Goal: Obtain resource: Download file/media

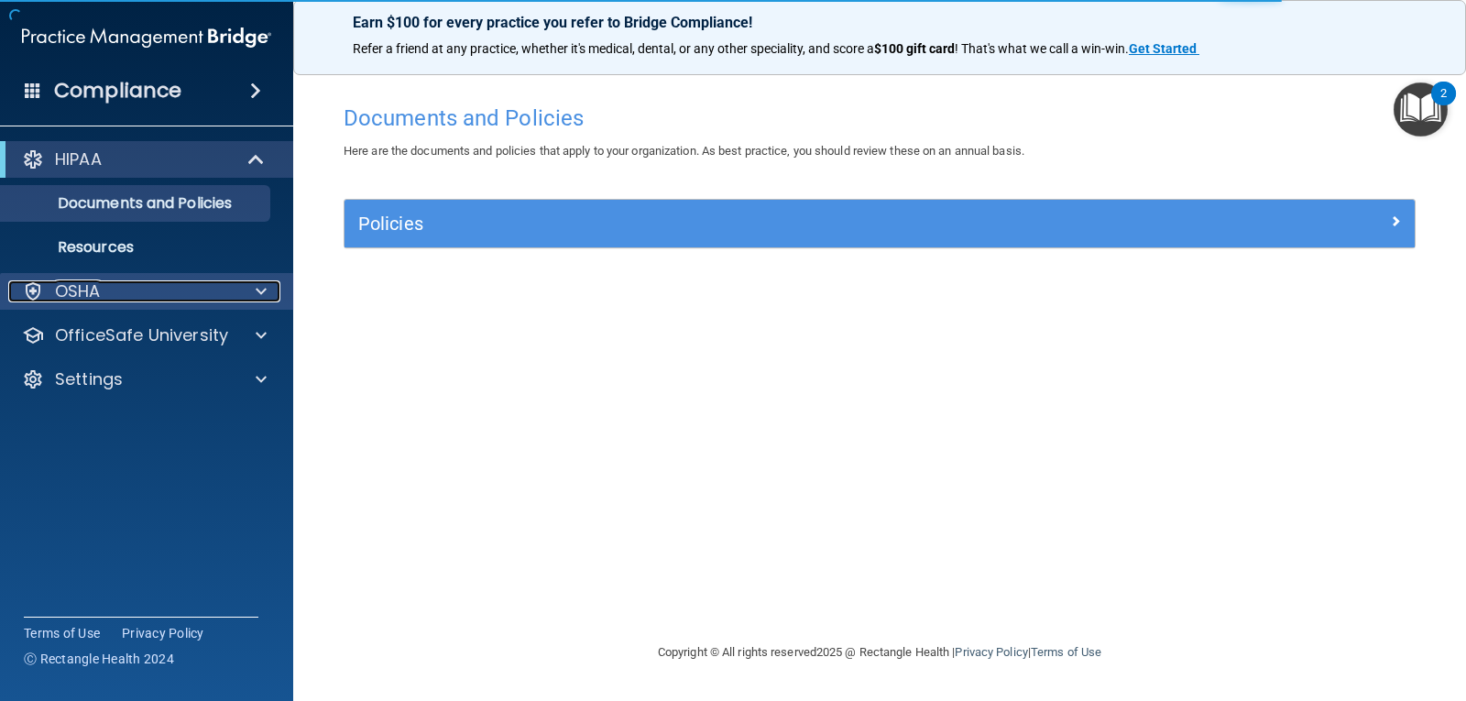
click at [213, 299] on div "OSHA" at bounding box center [121, 291] width 227 height 22
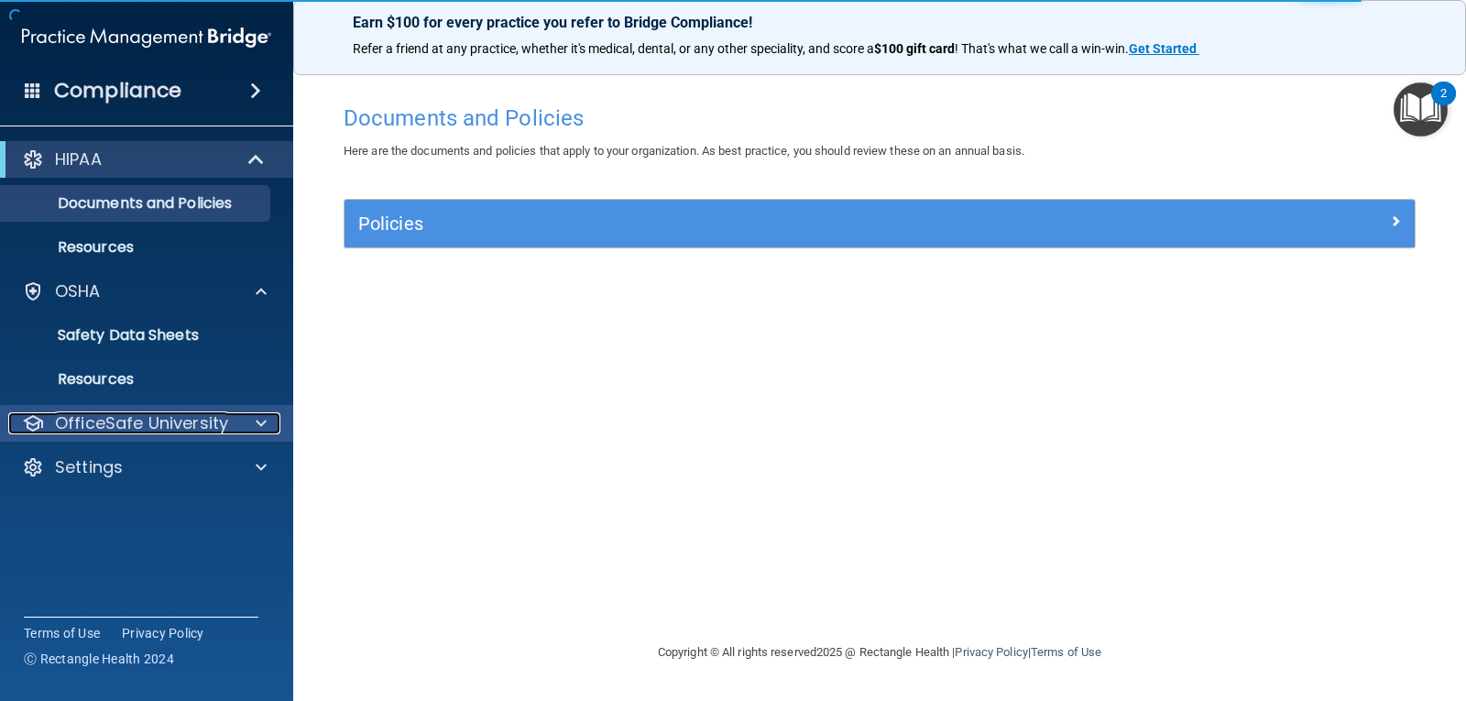
click at [213, 428] on p "OfficeSafe University" at bounding box center [141, 423] width 173 height 22
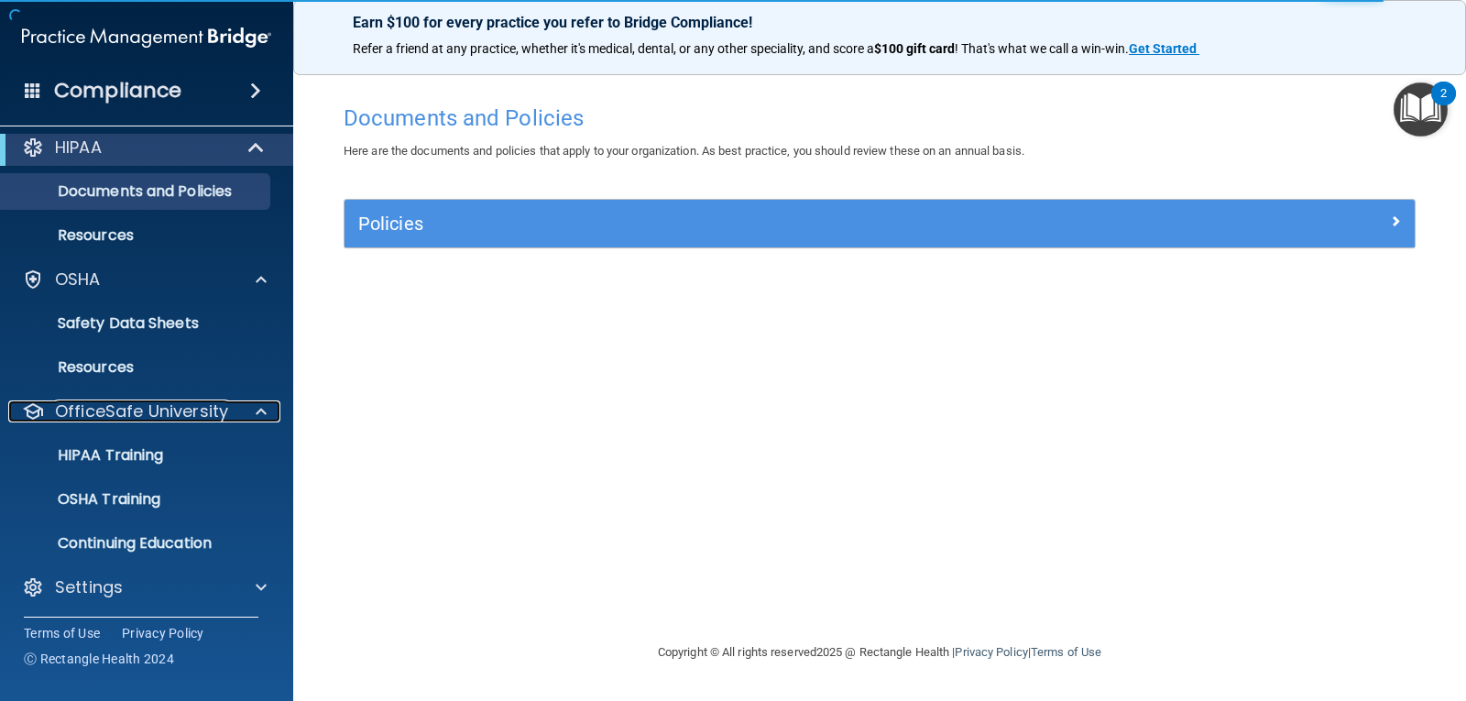
scroll to position [16, 0]
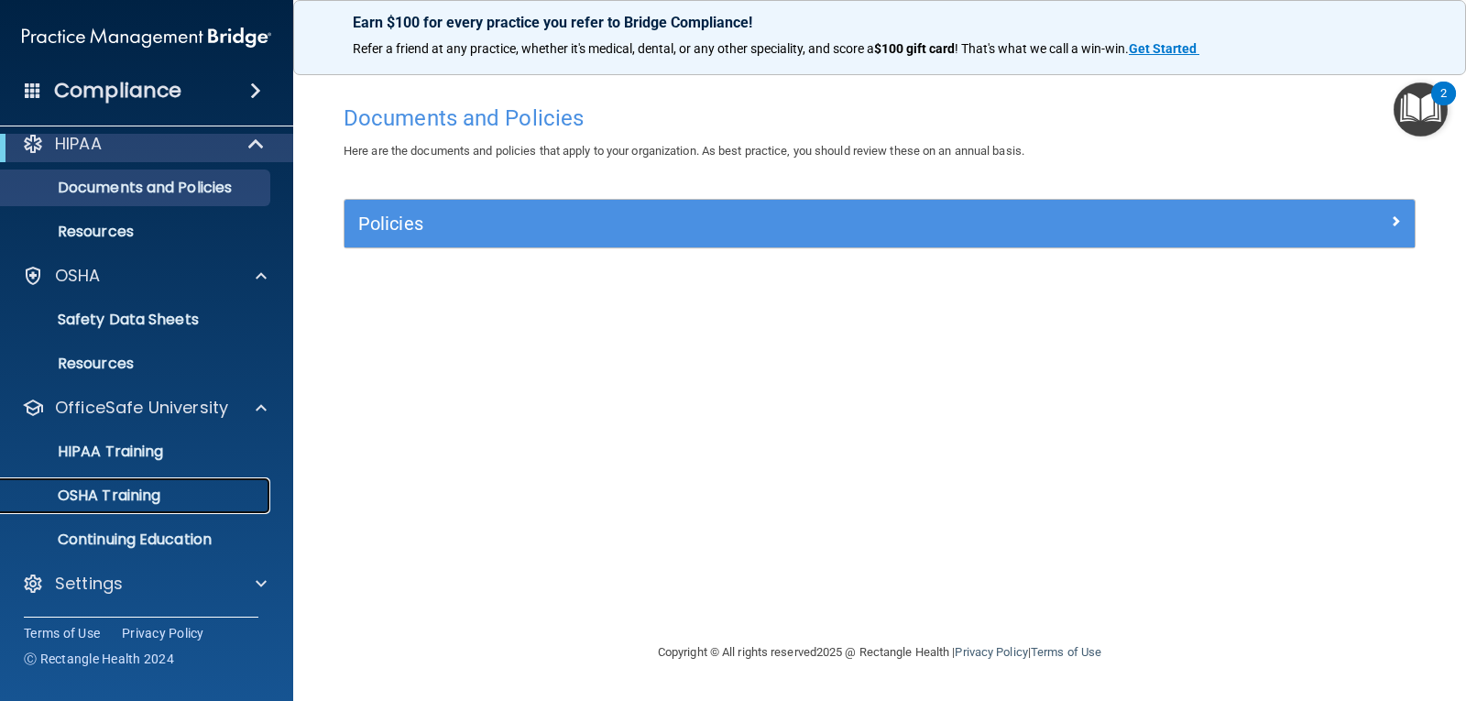
click at [167, 489] on div "OSHA Training" at bounding box center [137, 496] width 250 height 18
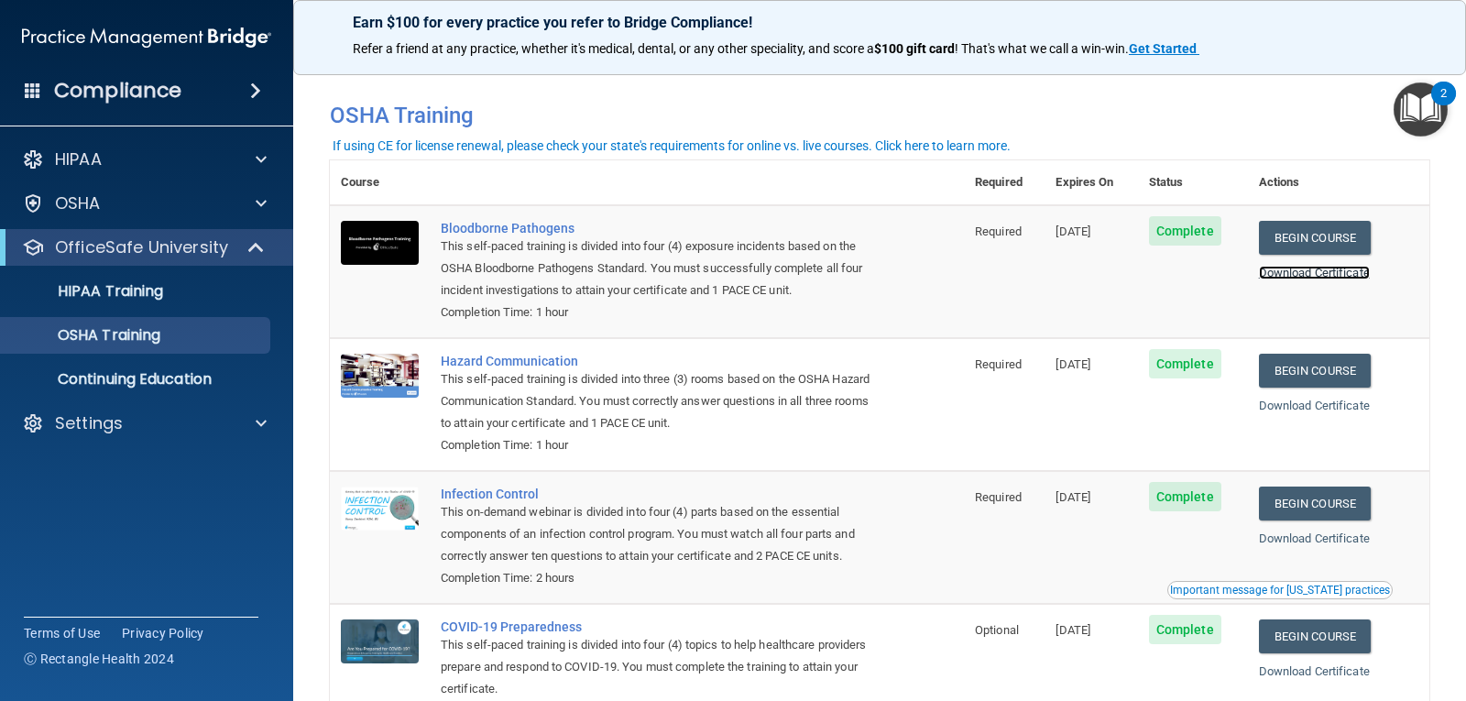
click at [1339, 275] on link "Download Certificate" at bounding box center [1314, 273] width 111 height 14
click at [1323, 410] on link "Download Certificate" at bounding box center [1314, 406] width 111 height 14
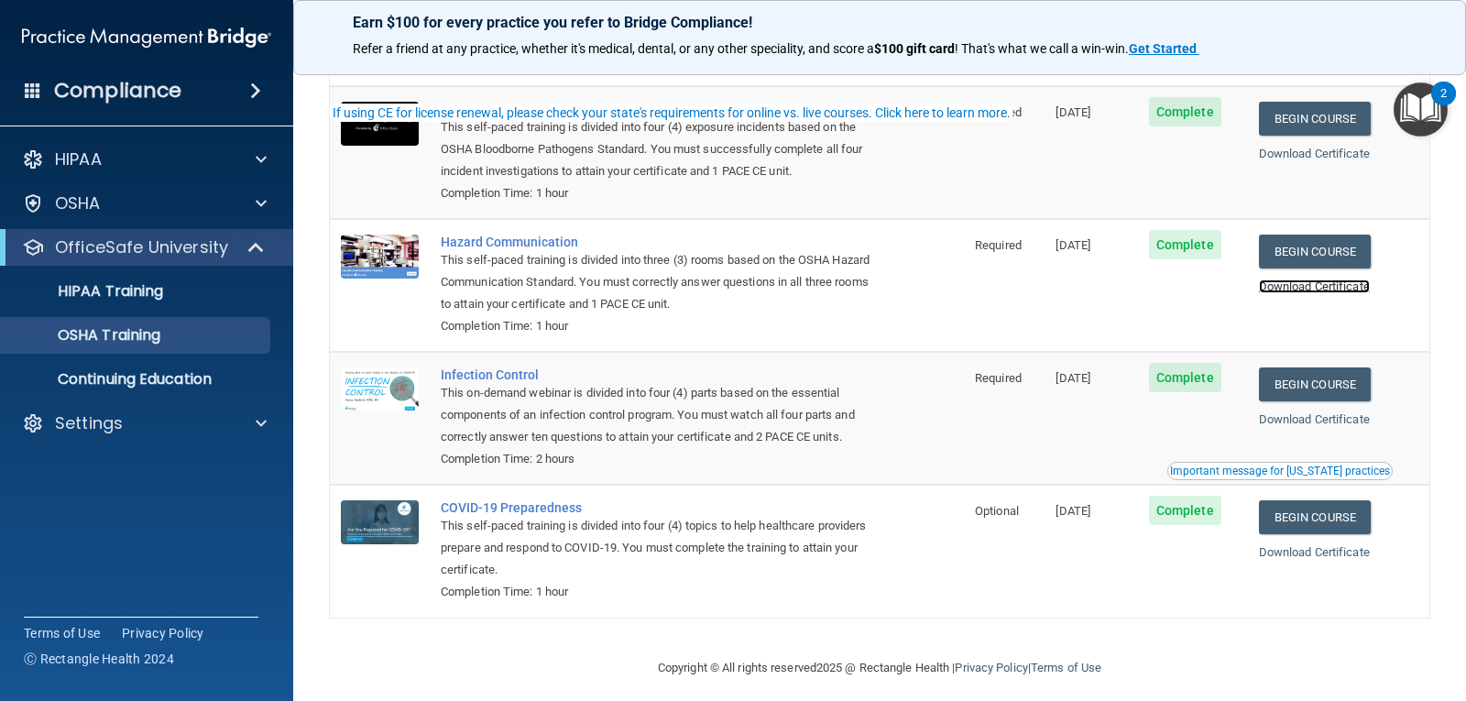
scroll to position [135, 0]
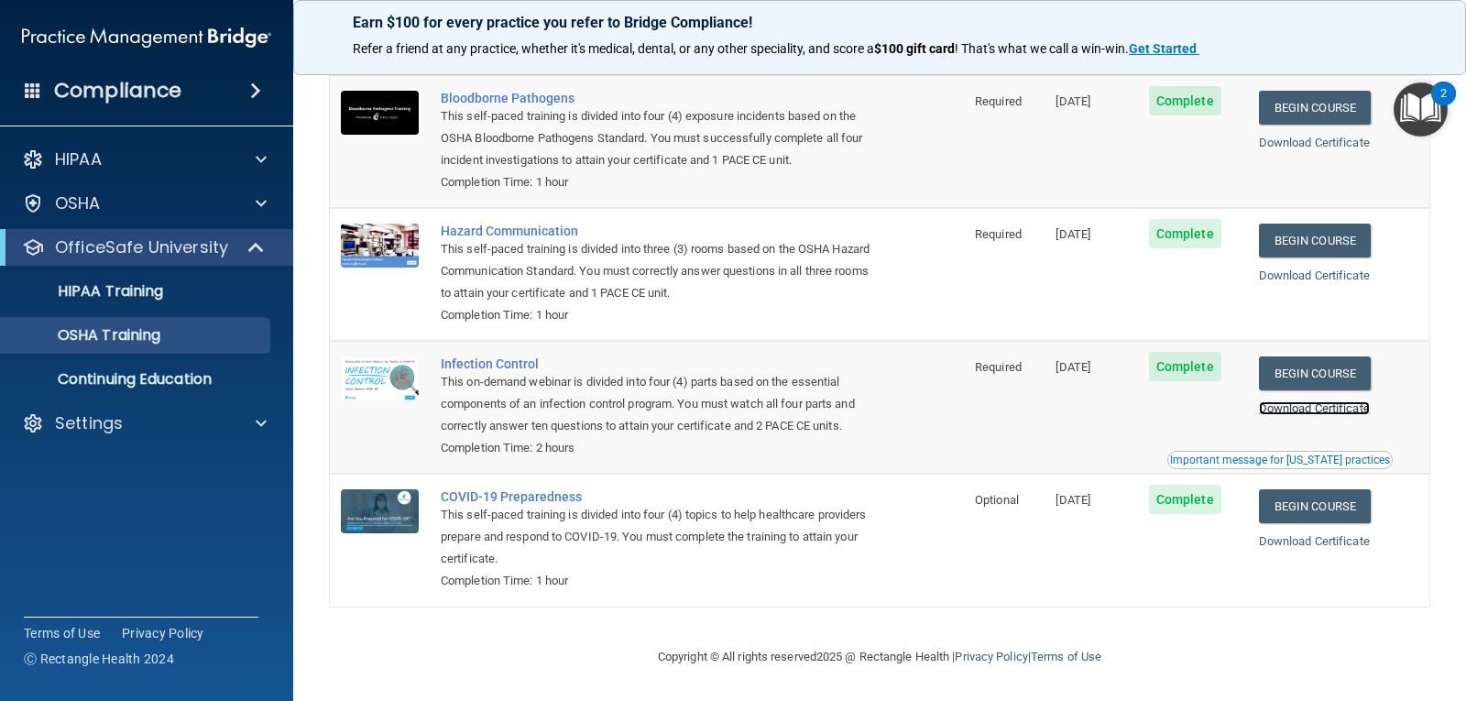
click at [1322, 408] on link "Download Certificate" at bounding box center [1314, 408] width 111 height 14
click at [1313, 547] on div "Download Certificate" at bounding box center [1338, 542] width 159 height 22
click at [1319, 542] on link "Download Certificate" at bounding box center [1314, 541] width 111 height 14
click at [138, 289] on p "HIPAA Training" at bounding box center [87, 291] width 151 height 18
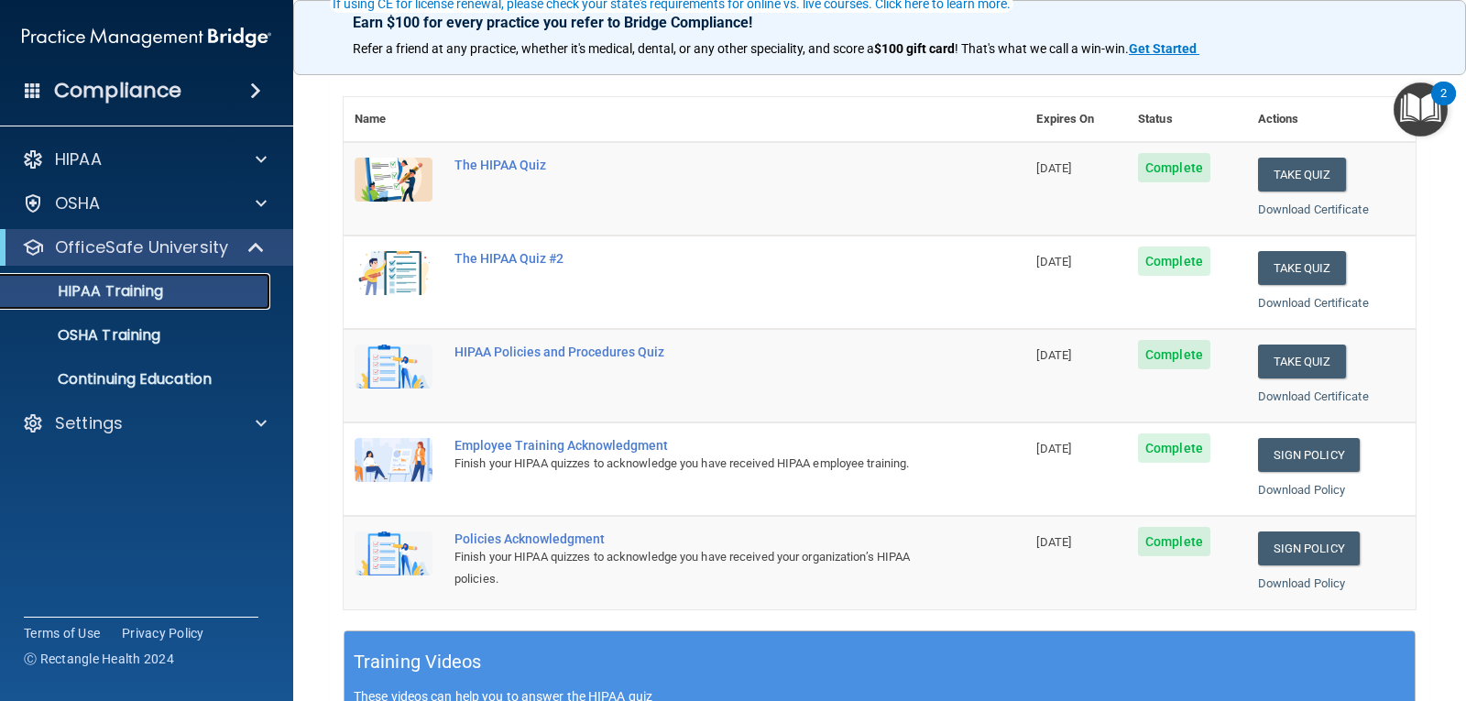
scroll to position [183, 0]
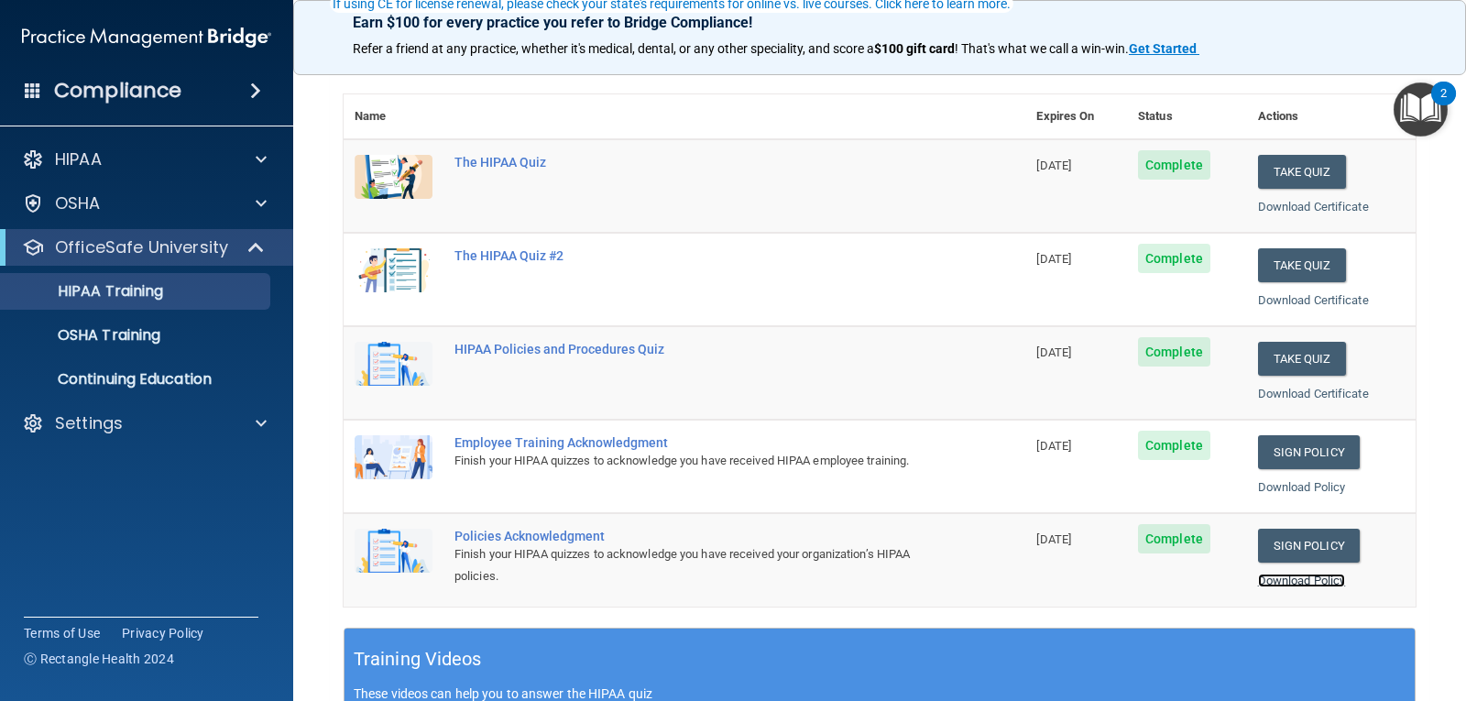
click at [1289, 578] on link "Download Policy" at bounding box center [1302, 581] width 88 height 14
